Goal: Information Seeking & Learning: Learn about a topic

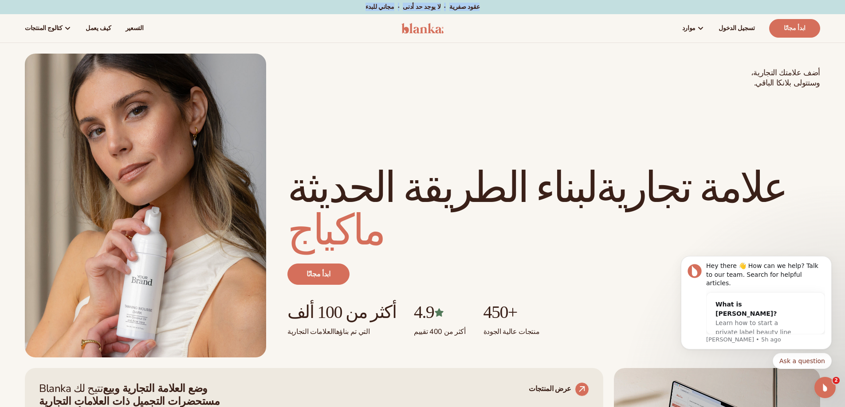
drag, startPoint x: 470, startPoint y: 8, endPoint x: 352, endPoint y: 8, distance: 117.5
click at [352, 8] on div "مجاني للبدء · لا يوجد حد أدنى · عقود صفرية · مجاني للبدء · لا يوجد حد أدنى · عق…" at bounding box center [422, 7] width 800 height 14
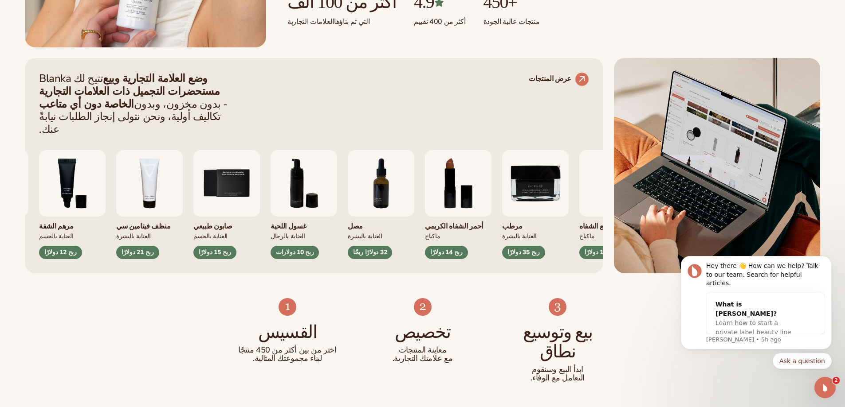
scroll to position [355, 0]
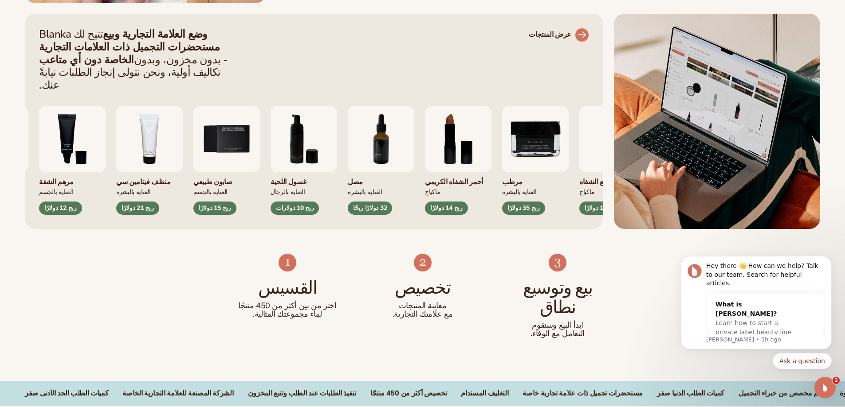
click at [565, 33] on font "عرض المنتجات" at bounding box center [549, 35] width 43 height 10
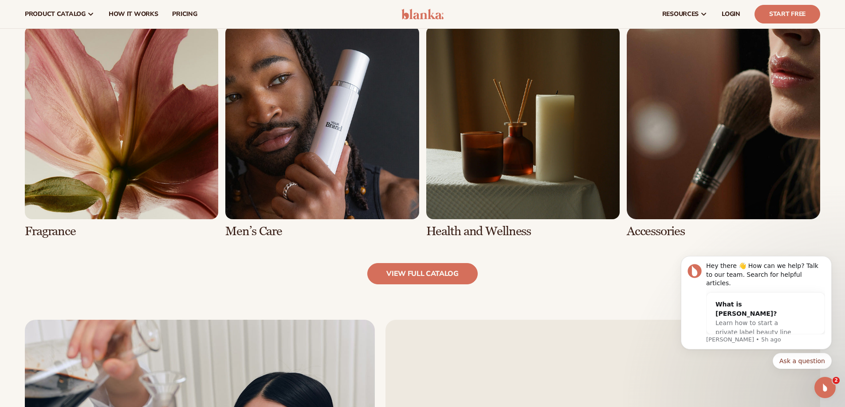
scroll to position [754, 0]
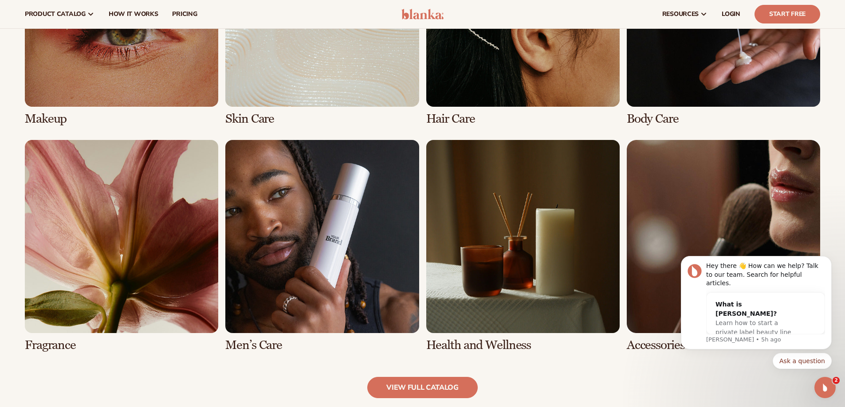
click at [324, 235] on link "6 / 8" at bounding box center [321, 246] width 193 height 212
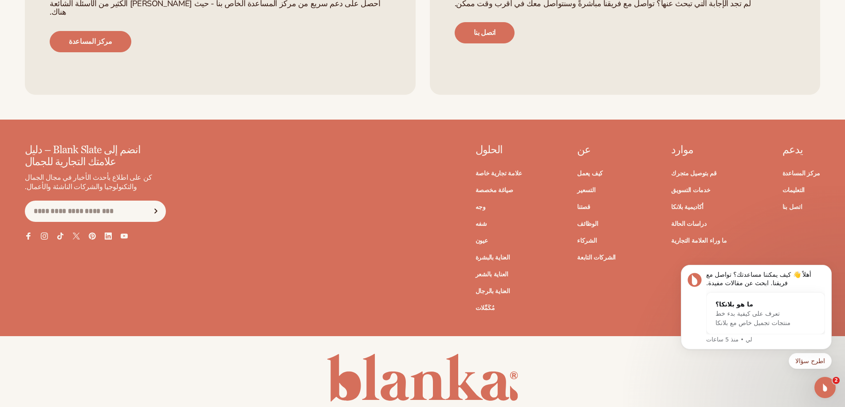
scroll to position [1902, 0]
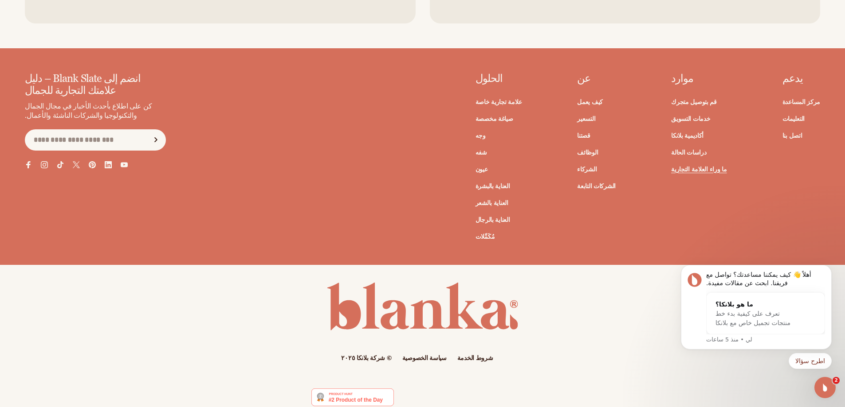
click at [706, 165] on font "ما وراء العلامة التجارية" at bounding box center [699, 169] width 56 height 8
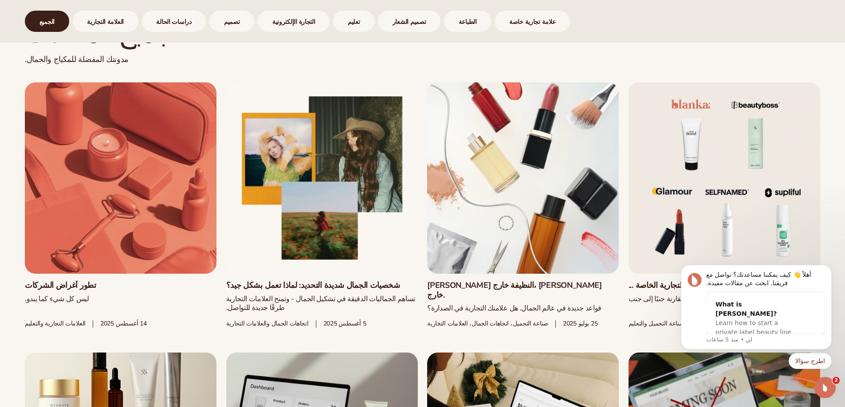
scroll to position [532, 0]
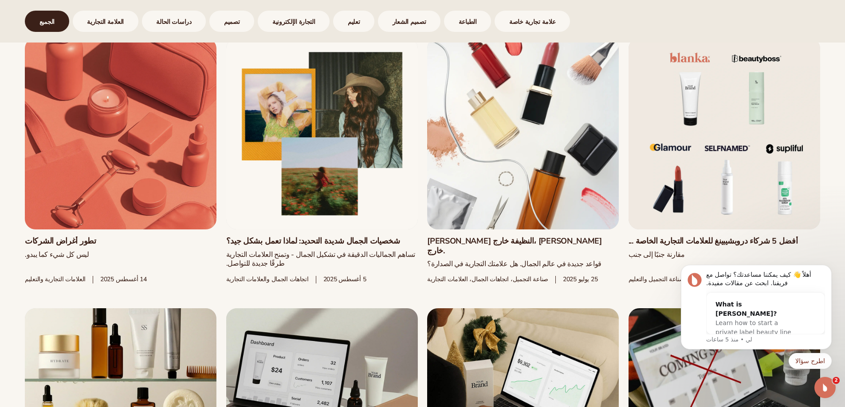
click at [749, 237] on link "أفضل 5 شركاء دروبشيبينغ للعلامات التجارية الخاصة ..." at bounding box center [724, 242] width 192 height 10
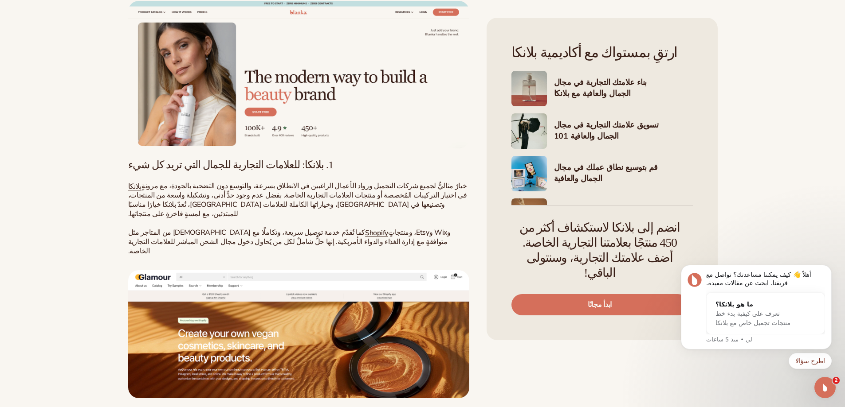
scroll to position [1419, 0]
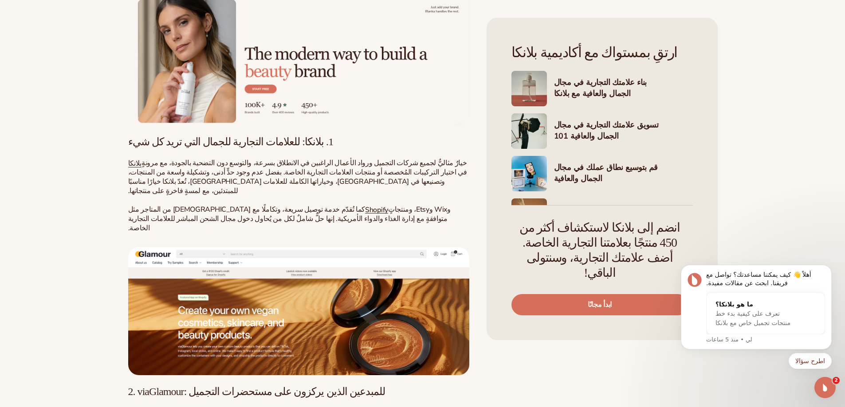
click at [151, 407] on font "تتميز viaGlamour" at bounding box center [153, 414] width 51 height 10
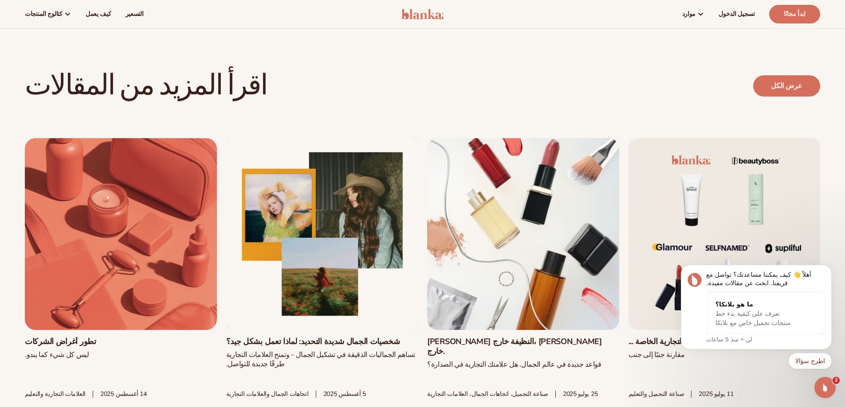
scroll to position [3281, 0]
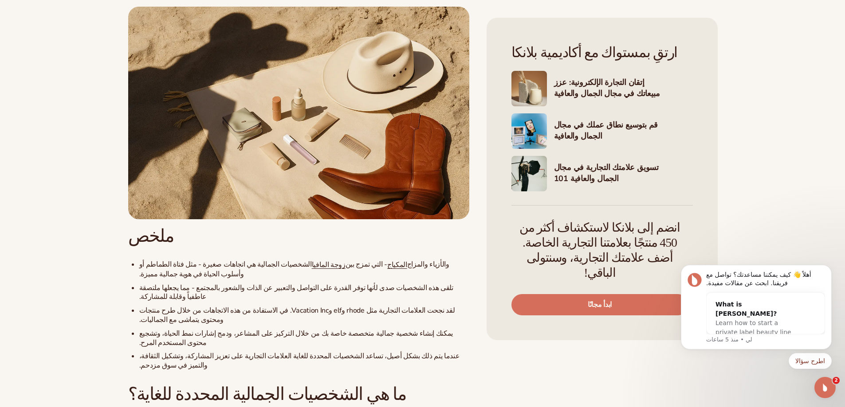
scroll to position [532, 0]
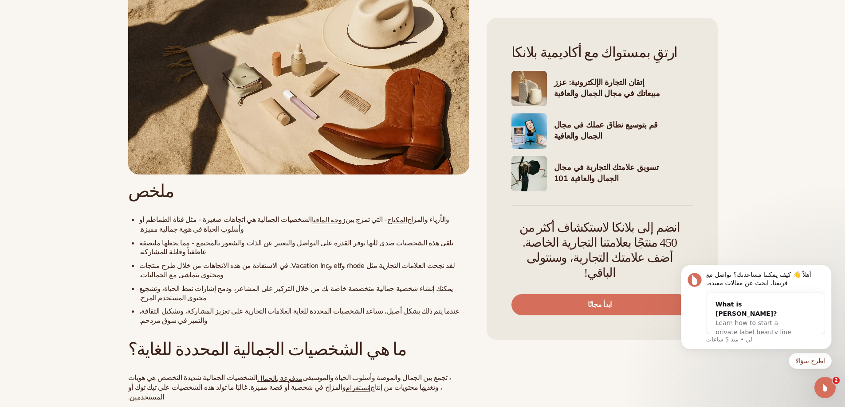
click at [522, 172] on img at bounding box center [528, 173] width 35 height 35
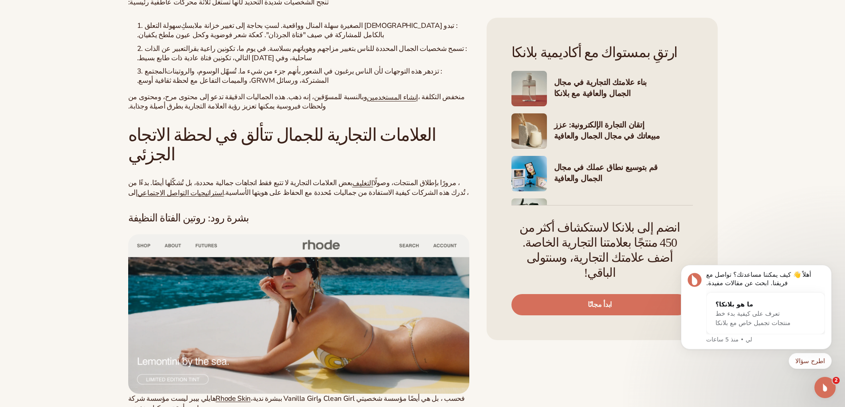
scroll to position [2474, 0]
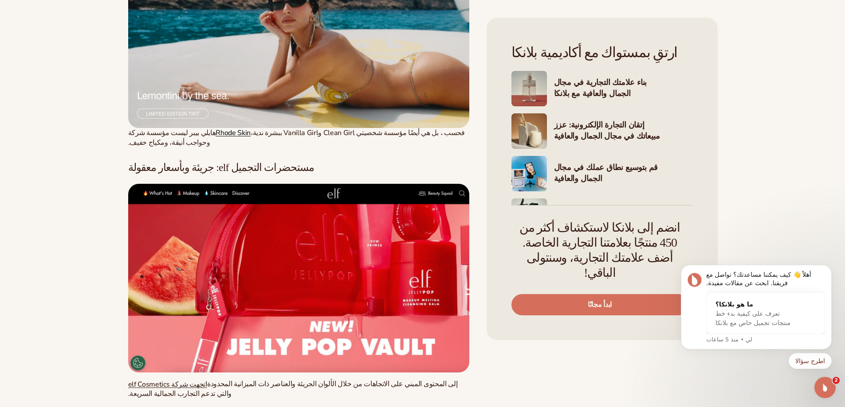
click at [215, 128] on font "Rhode Skin" at bounding box center [232, 133] width 35 height 10
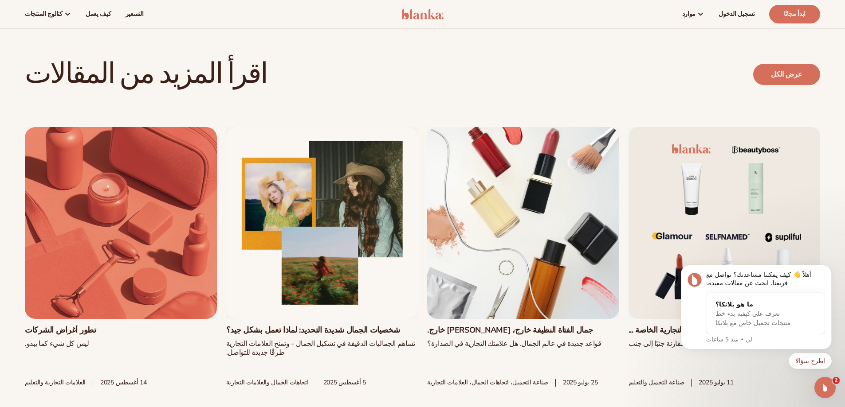
scroll to position [4469, 0]
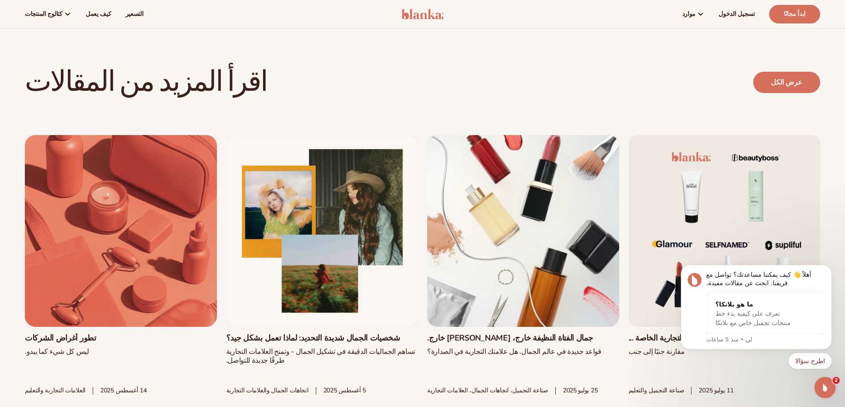
click at [493, 334] on link "جمال الفتاة النظيفة خارج، [PERSON_NAME] خارج." at bounding box center [523, 339] width 192 height 10
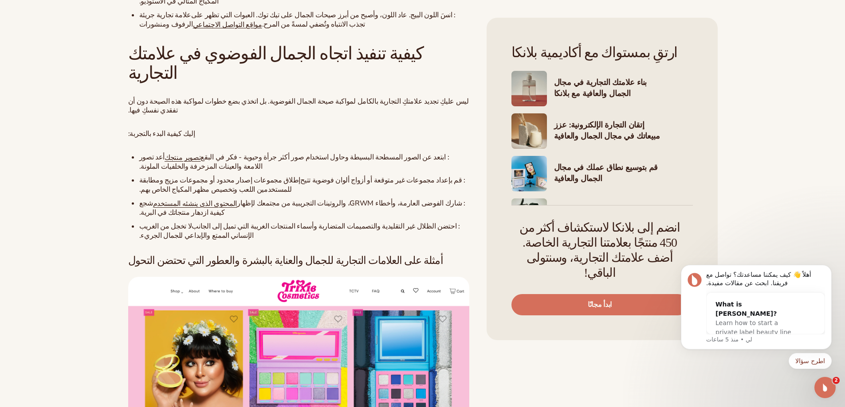
scroll to position [2571, 0]
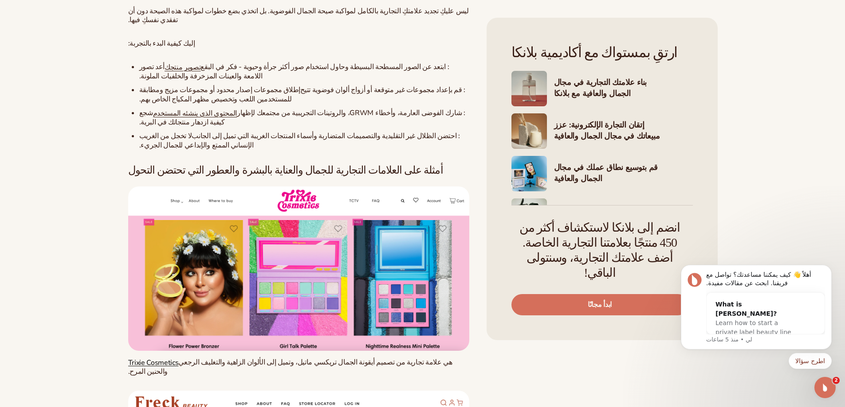
click at [166, 358] on font "Trixie Cosmetics" at bounding box center [153, 363] width 51 height 10
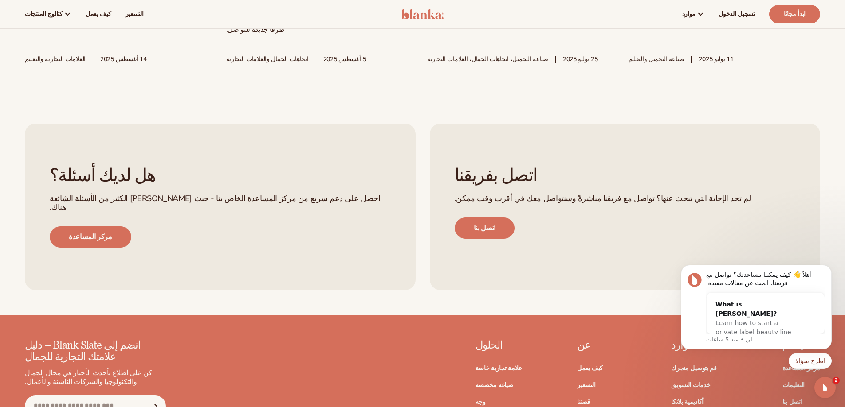
scroll to position [3990, 0]
